Goal: Information Seeking & Learning: Find specific fact

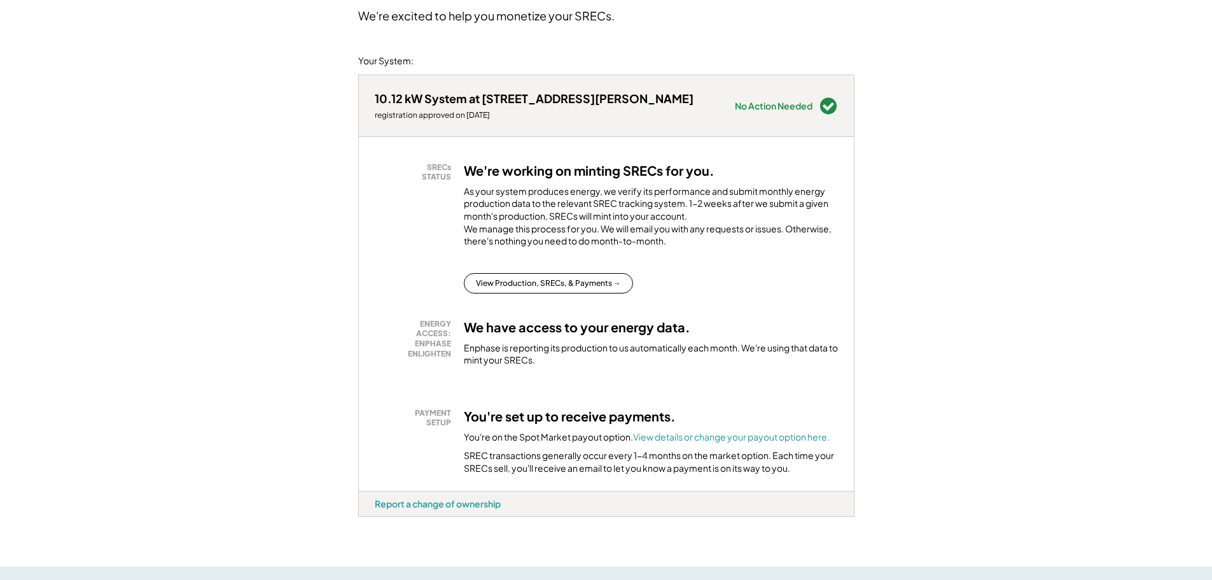
scroll to position [127, 0]
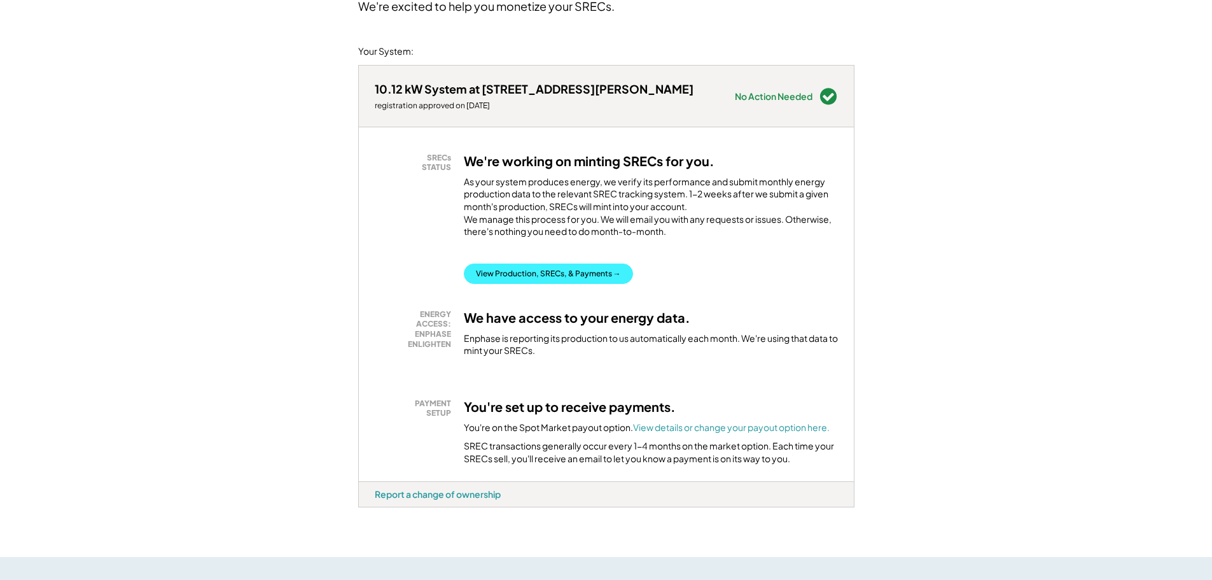
click at [513, 284] on button "View Production, SRECs, & Payments →" at bounding box center [548, 273] width 169 height 20
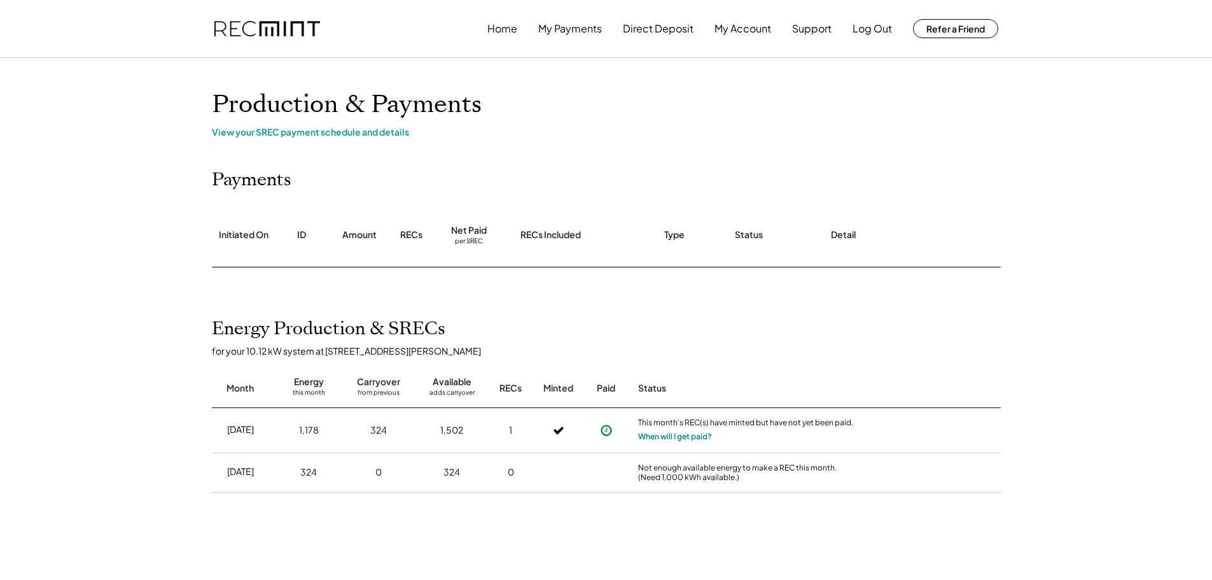
click at [675, 431] on button "When will I get paid?" at bounding box center [675, 436] width 74 height 13
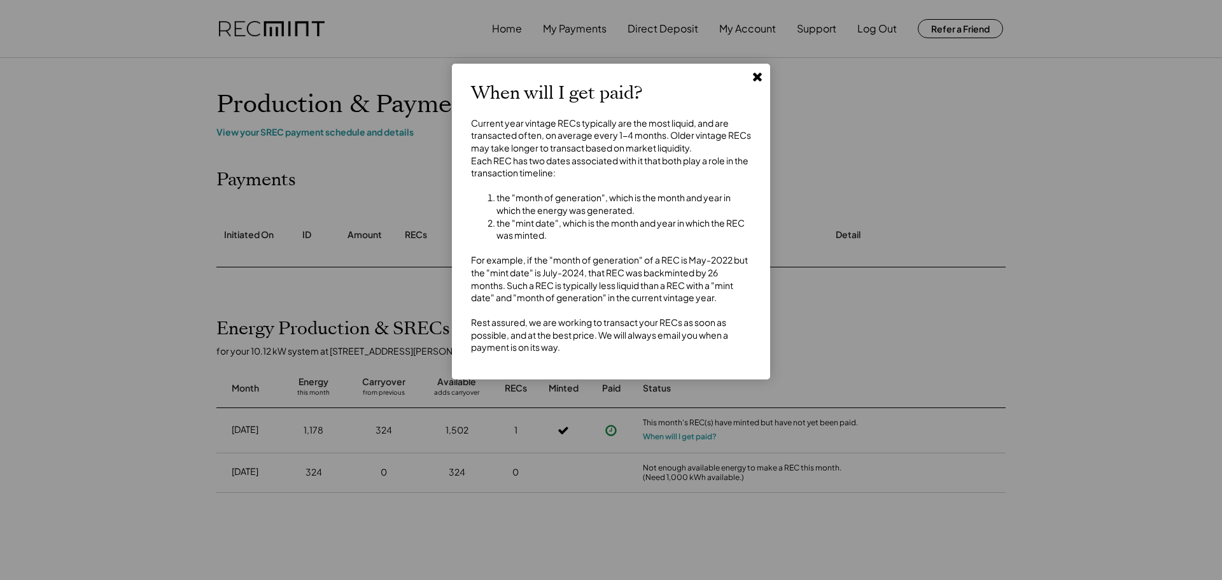
click at [764, 74] on button at bounding box center [757, 76] width 19 height 19
